Goal: Transaction & Acquisition: Purchase product/service

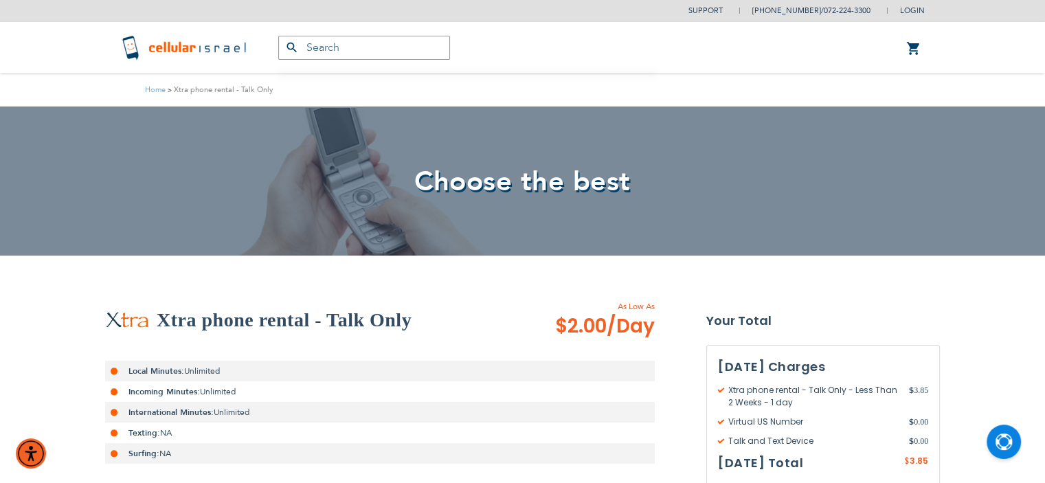
type input "[EMAIL_ADDRESS][DOMAIN_NAME]"
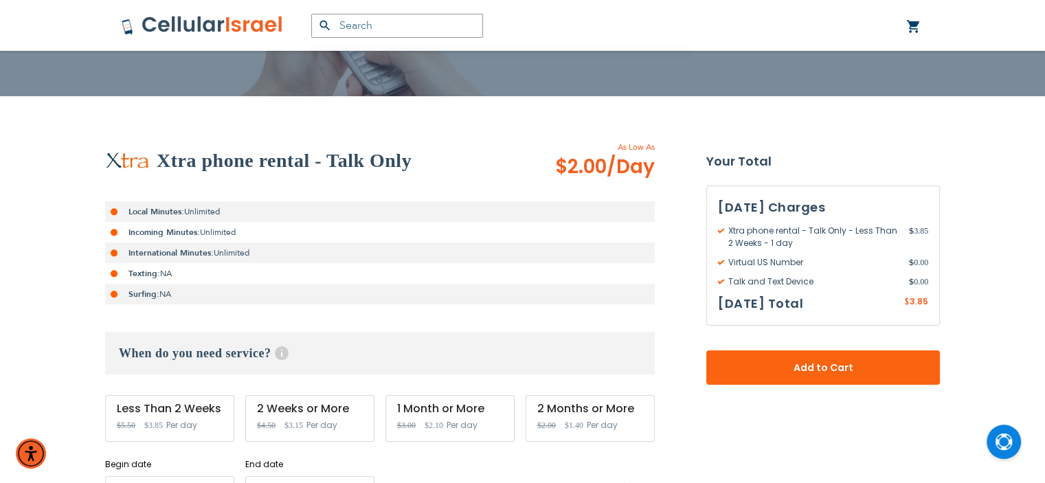
scroll to position [165, 0]
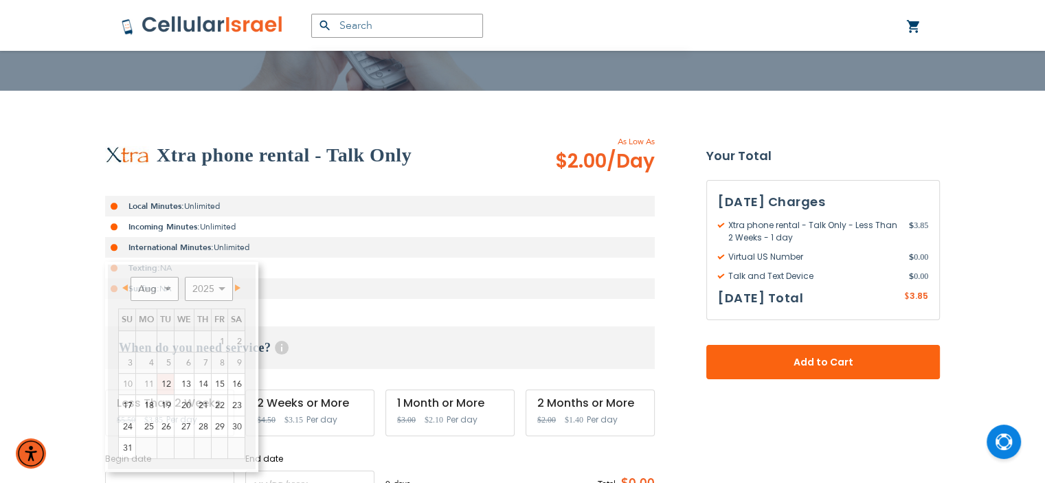
click at [166, 475] on input "name" at bounding box center [169, 485] width 129 height 30
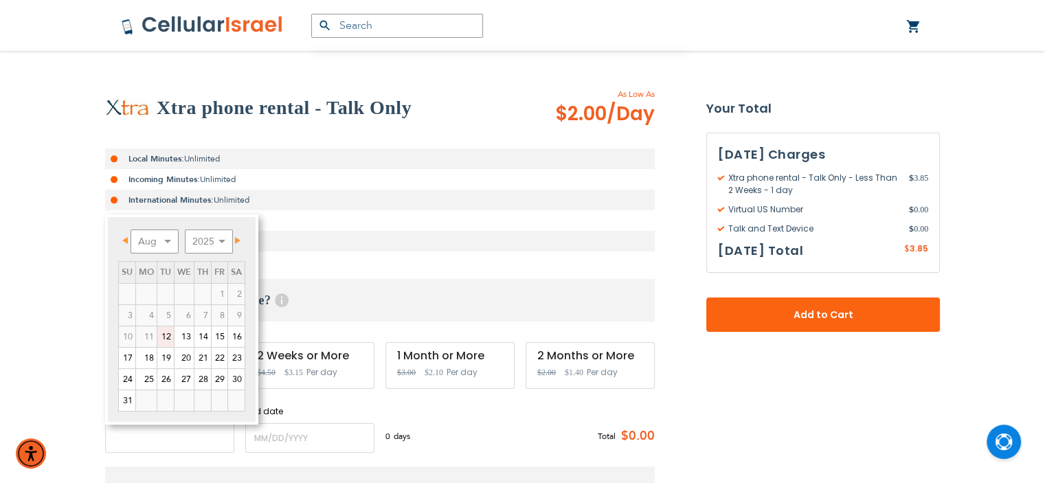
scroll to position [220, 0]
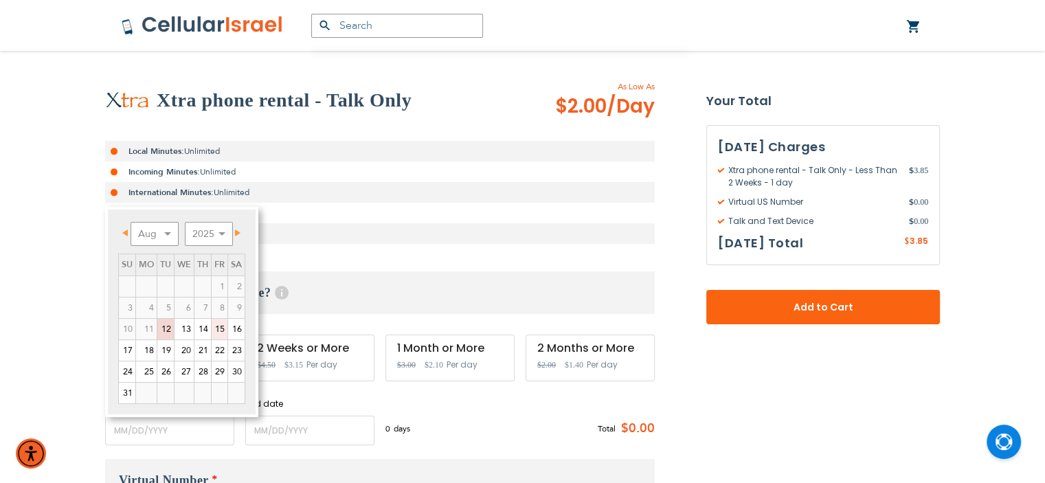
click at [218, 323] on link "15" at bounding box center [220, 329] width 16 height 21
type input "[DATE]"
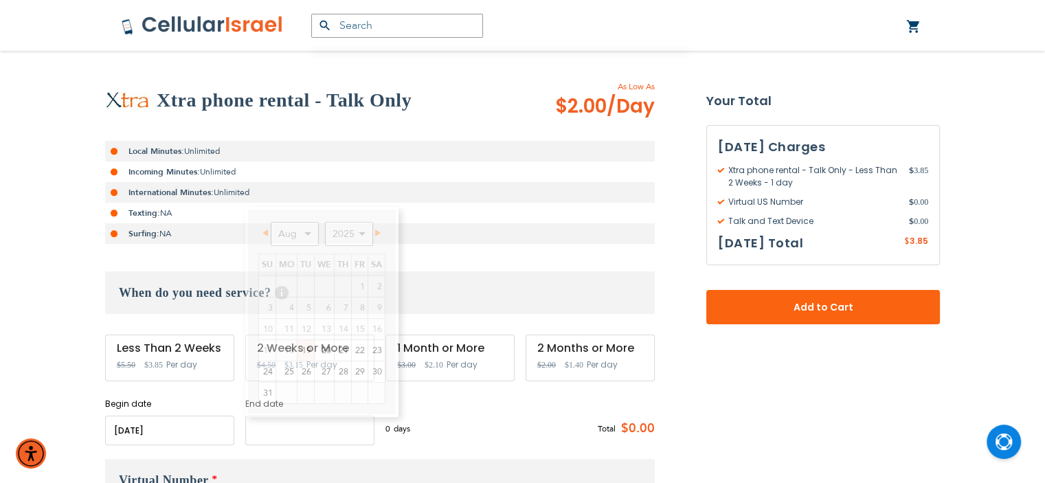
click at [312, 429] on input "name" at bounding box center [309, 431] width 129 height 30
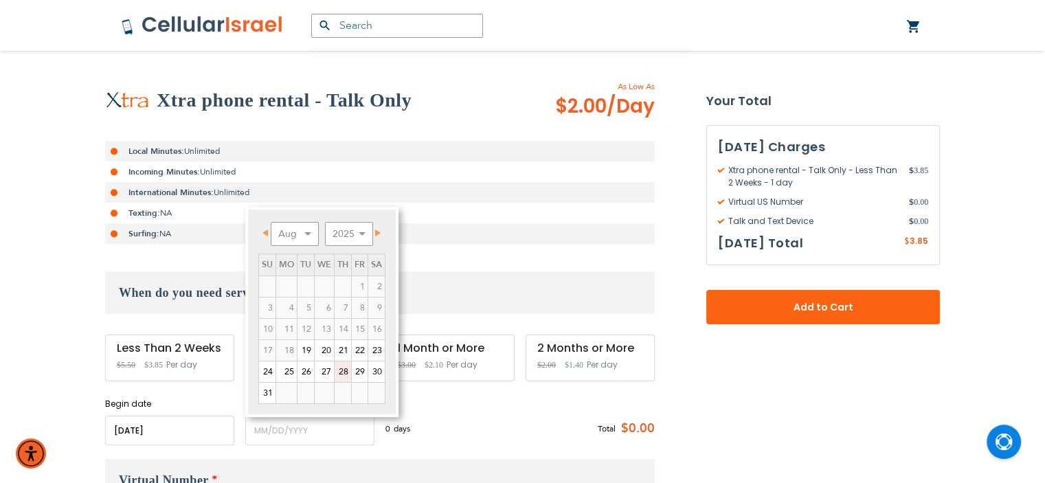
click at [341, 370] on link "28" at bounding box center [342, 371] width 16 height 21
type input "[DATE]"
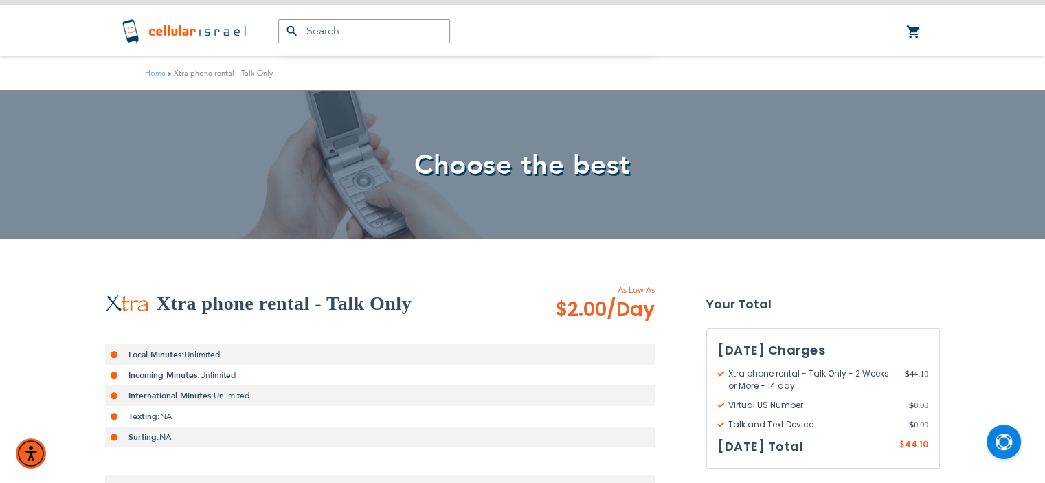
scroll to position [0, 0]
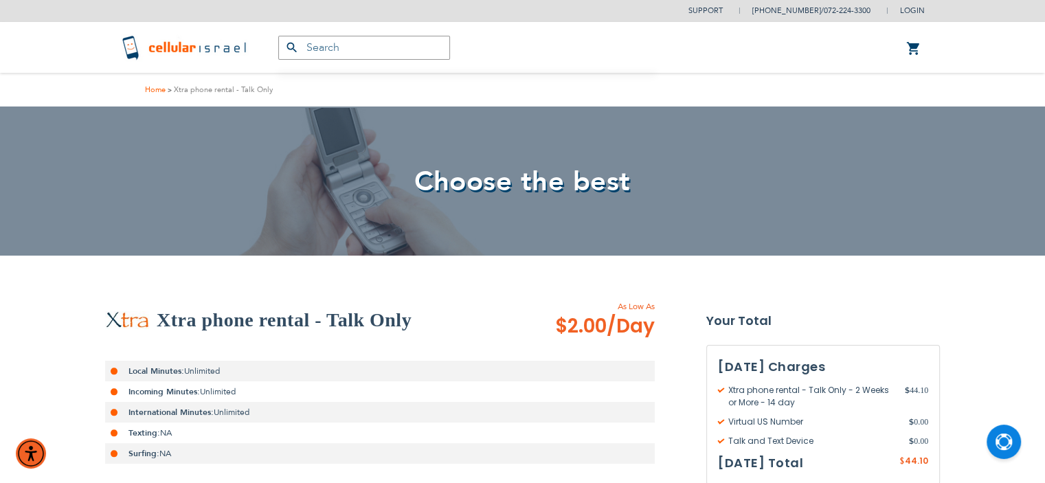
click at [157, 89] on link "Home" at bounding box center [155, 89] width 21 height 10
